Goal: Information Seeking & Learning: Learn about a topic

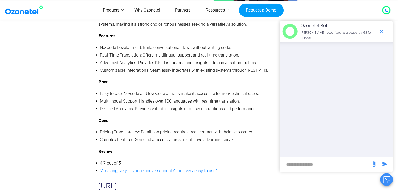
scroll to position [3765, 0]
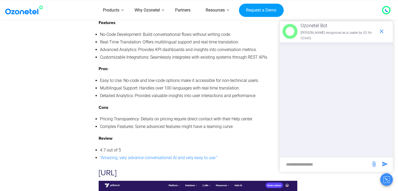
click at [336, 164] on input "new-msg-input" at bounding box center [325, 164] width 86 height 9
type input "**********"
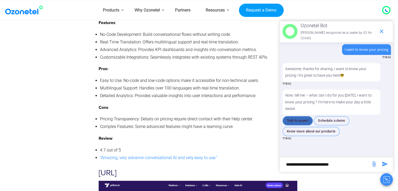
click at [302, 119] on button "Talk to expert" at bounding box center [297, 120] width 30 height 9
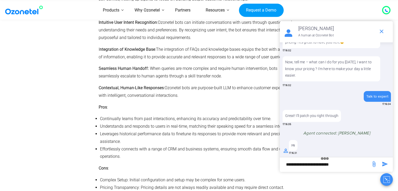
scroll to position [1203, 0]
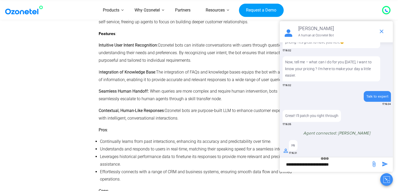
click at [312, 162] on input "**********" at bounding box center [325, 164] width 86 height 9
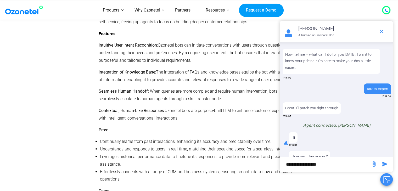
scroll to position [48, 0]
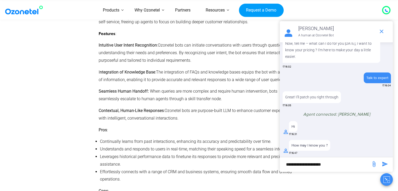
type input "**********"
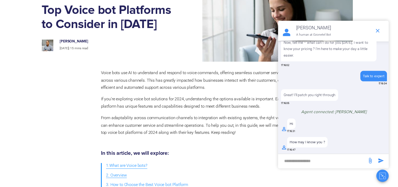
scroll to position [0, 0]
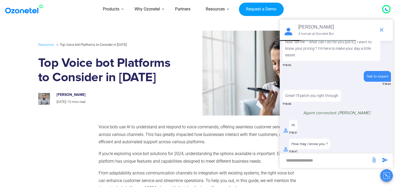
click at [385, 10] on icon at bounding box center [385, 9] width 3 height 3
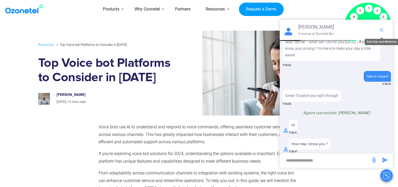
click at [381, 28] on icon "end chat or minimize" at bounding box center [381, 30] width 4 height 4
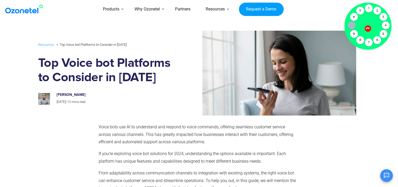
scroll to position [58, 0]
click at [278, 28] on div "Resources Top Voice bot Platforms to Consider in [DATE] Top Voice bot Platforms…" at bounding box center [199, 73] width 327 height 90
click at [366, 29] on icon at bounding box center [367, 28] width 4 height 4
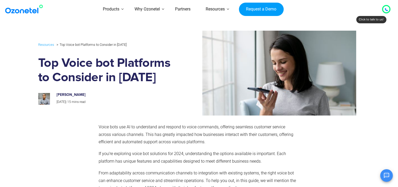
click at [4, 73] on section "Resources Top Voice bot Platforms to Consider in [DATE] Top Voice bot Platforms…" at bounding box center [199, 73] width 398 height 90
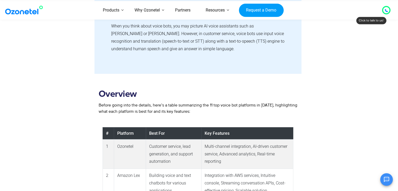
scroll to position [366, 0]
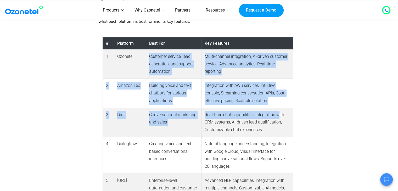
drag, startPoint x: 147, startPoint y: 55, endPoint x: 277, endPoint y: 116, distance: 143.4
click at [387, 178] on icon "Open chat" at bounding box center [386, 179] width 5 height 5
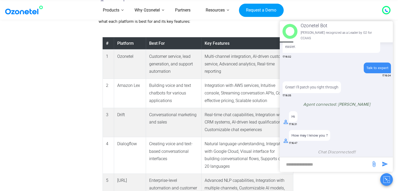
click at [345, 164] on input "new-msg-input" at bounding box center [325, 164] width 86 height 9
click at [389, 181] on icon "Close chat" at bounding box center [386, 179] width 7 height 7
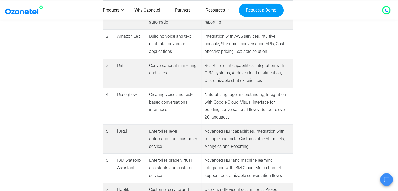
scroll to position [418, 0]
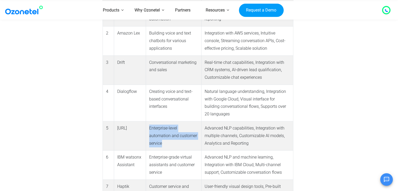
drag, startPoint x: 149, startPoint y: 127, endPoint x: 189, endPoint y: 146, distance: 43.9
click at [189, 146] on td "Enterprise-level automation and customer service" at bounding box center [173, 135] width 55 height 29
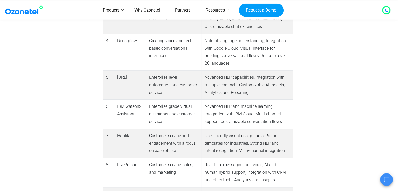
scroll to position [471, 0]
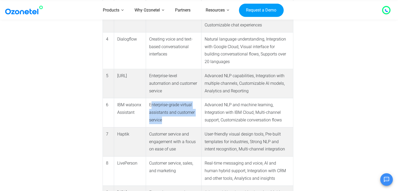
drag, startPoint x: 150, startPoint y: 103, endPoint x: 186, endPoint y: 119, distance: 38.8
click at [186, 119] on td "Enterprise-grade virtual assistants and customer service" at bounding box center [173, 112] width 55 height 29
drag, startPoint x: 164, startPoint y: 119, endPoint x: 141, endPoint y: 105, distance: 27.0
click at [163, 119] on td "Enterprise-grade virtual assistants and customer service" at bounding box center [173, 112] width 55 height 29
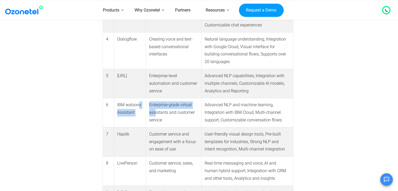
drag, startPoint x: 141, startPoint y: 105, endPoint x: 139, endPoint y: 102, distance: 4.1
click at [139, 102] on tr "6 IBM watsonx Assistant Enterprise-grade virtual assistants and customer servic…" at bounding box center [197, 112] width 190 height 29
click at [139, 102] on td "IBM watsonx Assistant" at bounding box center [130, 112] width 32 height 29
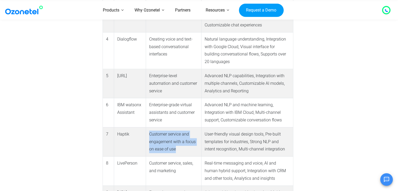
drag, startPoint x: 150, startPoint y: 134, endPoint x: 195, endPoint y: 148, distance: 47.1
click at [195, 148] on td "Customer service and engagement with a focus on ease of use" at bounding box center [173, 141] width 55 height 29
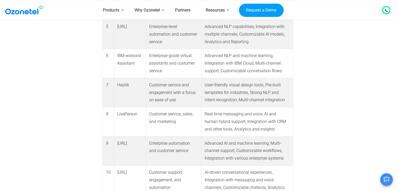
scroll to position [523, 0]
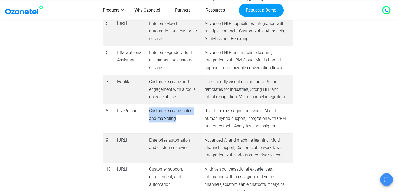
drag, startPoint x: 149, startPoint y: 111, endPoint x: 179, endPoint y: 119, distance: 31.0
click at [179, 119] on td "Customer service, sales, and marketing" at bounding box center [173, 118] width 55 height 29
drag, startPoint x: 145, startPoint y: 139, endPoint x: 196, endPoint y: 146, distance: 51.5
click at [196, 146] on tr "9 [URL] Enterprise automation and customer service Advanced AI and machine lear…" at bounding box center [197, 147] width 190 height 29
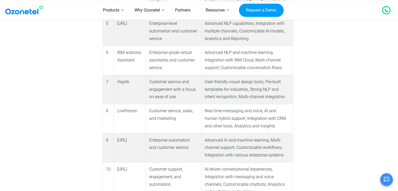
click at [196, 146] on td "Enterprise automation and customer service" at bounding box center [173, 147] width 55 height 29
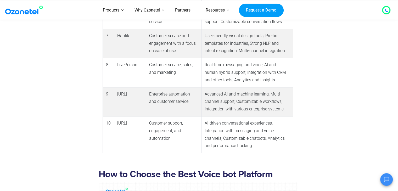
scroll to position [575, 0]
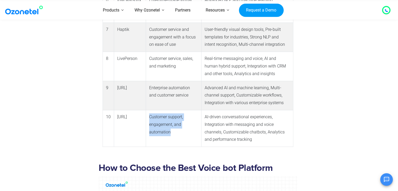
drag, startPoint x: 150, startPoint y: 117, endPoint x: 179, endPoint y: 135, distance: 34.8
click at [179, 135] on td "Customer support, engagement, and automation" at bounding box center [173, 128] width 55 height 37
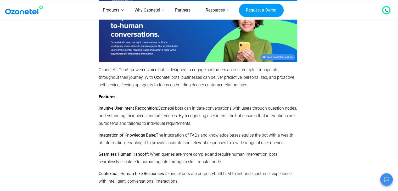
scroll to position [1150, 0]
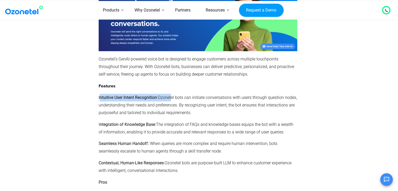
drag, startPoint x: 99, startPoint y: 98, endPoint x: 170, endPoint y: 96, distance: 71.1
click at [170, 96] on p "Intuitive User Intent Recognition : Ozonetel bots can initiate conversations wi…" at bounding box center [198, 105] width 198 height 22
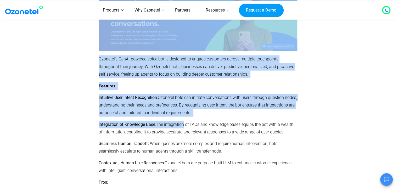
drag, startPoint x: 95, startPoint y: 121, endPoint x: 182, endPoint y: 122, distance: 87.3
click at [182, 122] on span "The integration of FAQs and knowledge bases equips the bot with a wealth of inf…" at bounding box center [196, 128] width 195 height 13
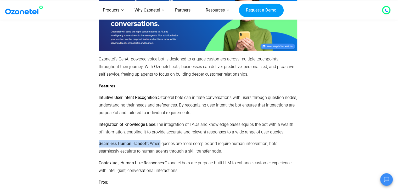
drag, startPoint x: 122, startPoint y: 144, endPoint x: 160, endPoint y: 144, distance: 38.7
click at [160, 144] on p "Seamless Human Handoff: When queries are more complex and require human interve…" at bounding box center [198, 147] width 198 height 15
click at [160, 144] on span "When queries are more complex and require human intervention, bots seamlessly e…" at bounding box center [188, 147] width 179 height 13
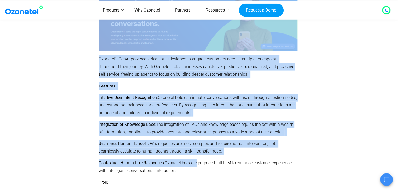
drag, startPoint x: 92, startPoint y: 165, endPoint x: 197, endPoint y: 165, distance: 104.8
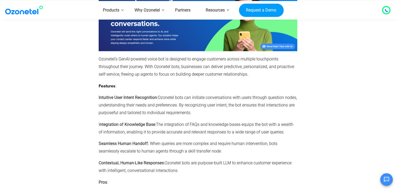
click at [162, 168] on span "Ozonetel bots are purpose-built LLM to enhance customer experience with intelli…" at bounding box center [195, 166] width 193 height 13
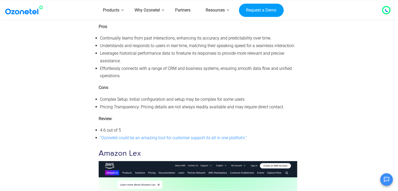
scroll to position [1307, 0]
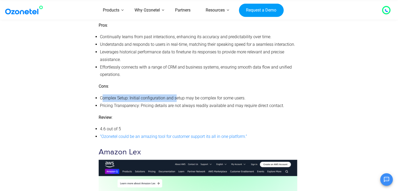
drag, startPoint x: 110, startPoint y: 97, endPoint x: 176, endPoint y: 95, distance: 66.7
click at [176, 95] on li "Complex Setup: Initial configuration and setup may be complex for some users." at bounding box center [198, 98] width 197 height 8
drag, startPoint x: 178, startPoint y: 95, endPoint x: 191, endPoint y: 94, distance: 13.3
click at [182, 95] on li "Complex Setup: Initial configuration and setup may be complex for some users." at bounding box center [198, 98] width 197 height 8
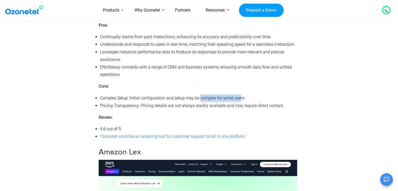
drag, startPoint x: 207, startPoint y: 94, endPoint x: 241, endPoint y: 93, distance: 33.2
click at [162, 105] on span "Pricing Transparency: Pricing details are not always readily available and may …" at bounding box center [192, 105] width 184 height 5
drag, startPoint x: 118, startPoint y: 108, endPoint x: 224, endPoint y: 101, distance: 105.6
click at [221, 101] on ul "Complex Setup: Initial configuration and setup may be complex for some users. P…" at bounding box center [198, 101] width 198 height 15
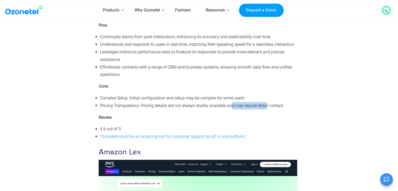
drag, startPoint x: 229, startPoint y: 107, endPoint x: 267, endPoint y: 105, distance: 38.5
click at [266, 105] on span "Pricing Transparency: Pricing details are not always readily available and may …" at bounding box center [192, 105] width 184 height 5
click at [267, 105] on span "Pricing Transparency: Pricing details are not always readily available and may …" at bounding box center [192, 105] width 184 height 5
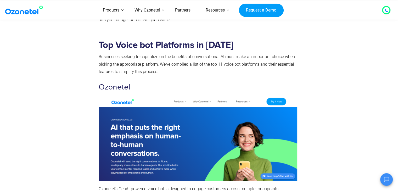
scroll to position [1020, 0]
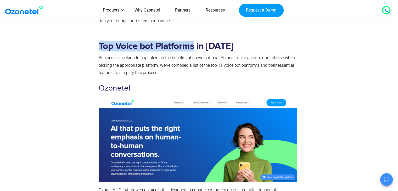
drag, startPoint x: 101, startPoint y: 42, endPoint x: 194, endPoint y: 43, distance: 93.3
copy div "Top Voice bot Platforms"
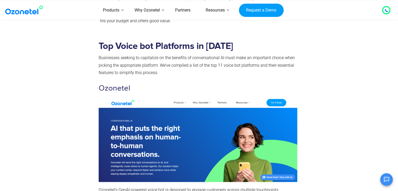
click at [127, 71] on span "Businesses seeking to capitalize on the benefits of conversational AI must make…" at bounding box center [197, 65] width 196 height 20
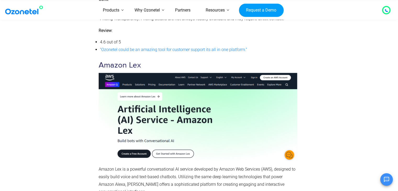
scroll to position [1386, 0]
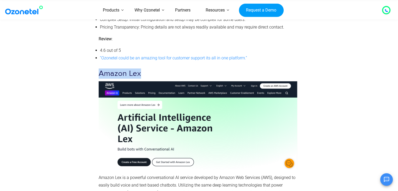
drag, startPoint x: 100, startPoint y: 74, endPoint x: 141, endPoint y: 72, distance: 41.1
click at [141, 72] on h3 "Amazon Lex" at bounding box center [198, 74] width 198 height 10
copy h3 "Amazon Lex"
